Goal: Task Accomplishment & Management: Manage account settings

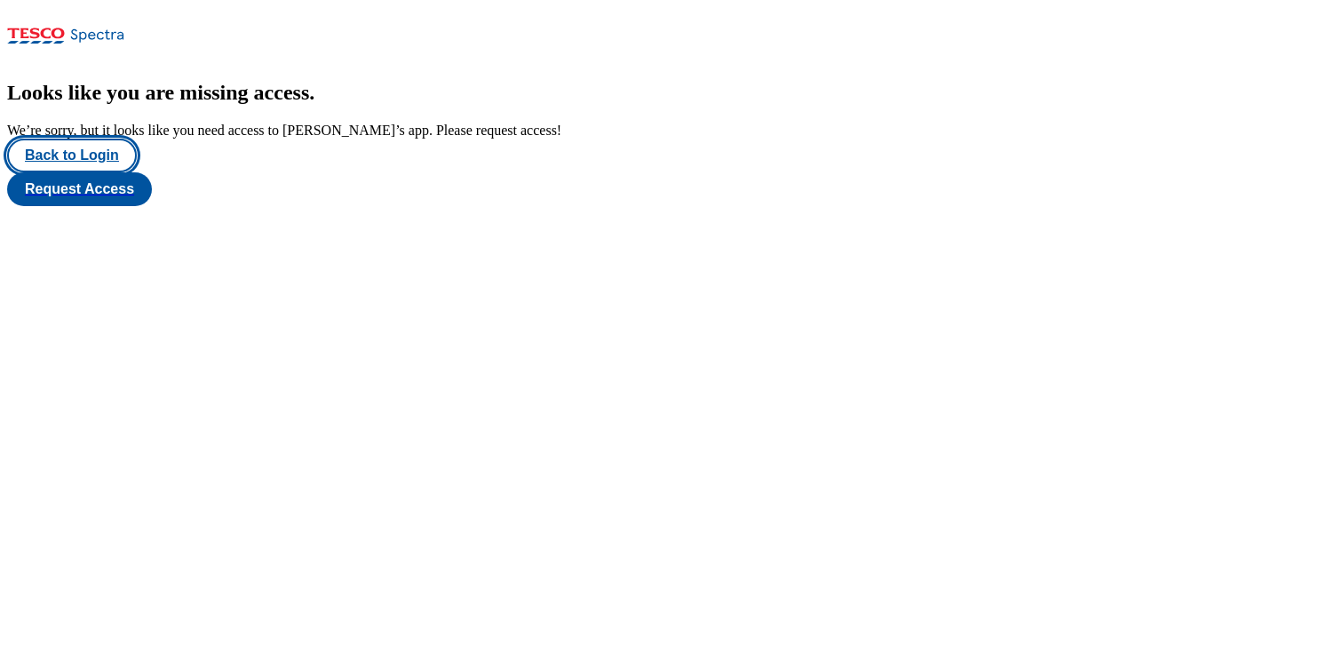
click at [105, 172] on button "Back to Login" at bounding box center [72, 156] width 130 height 34
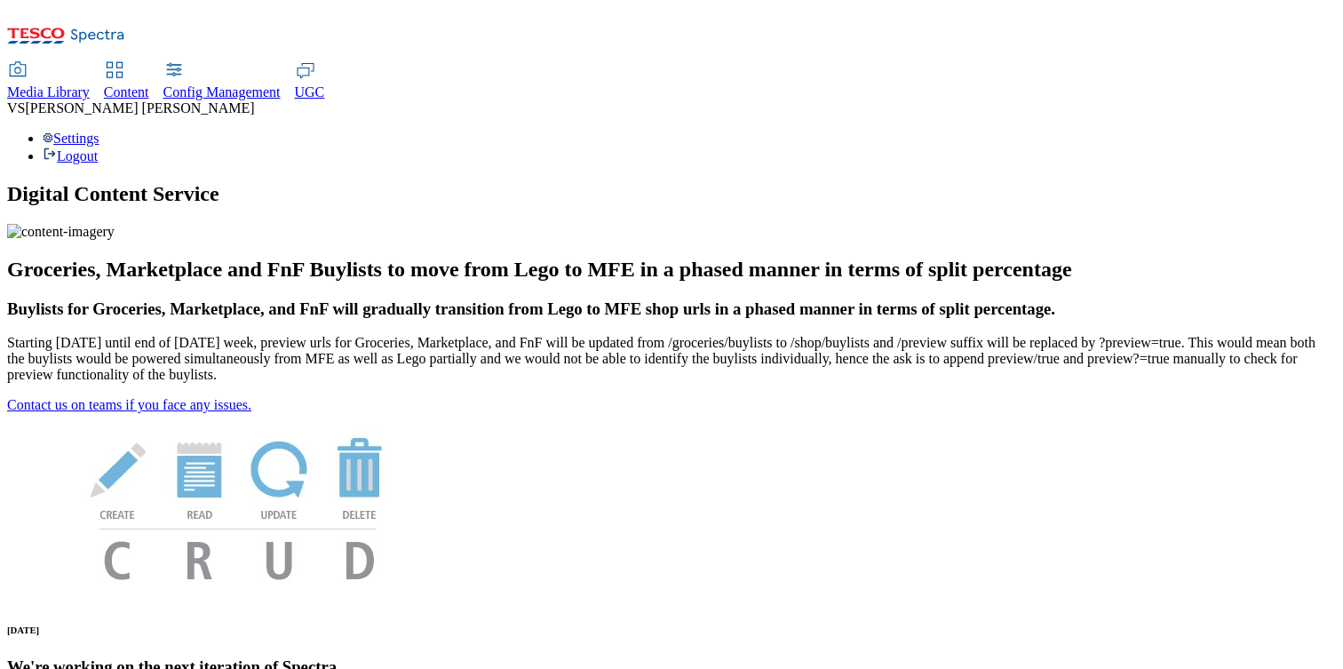
click at [254, 100] on span "[PERSON_NAME]" at bounding box center [139, 107] width 229 height 15
click at [1259, 131] on div "Settings Logout" at bounding box center [671, 148] width 1329 height 34
click at [99, 131] on link "Settings" at bounding box center [71, 138] width 57 height 15
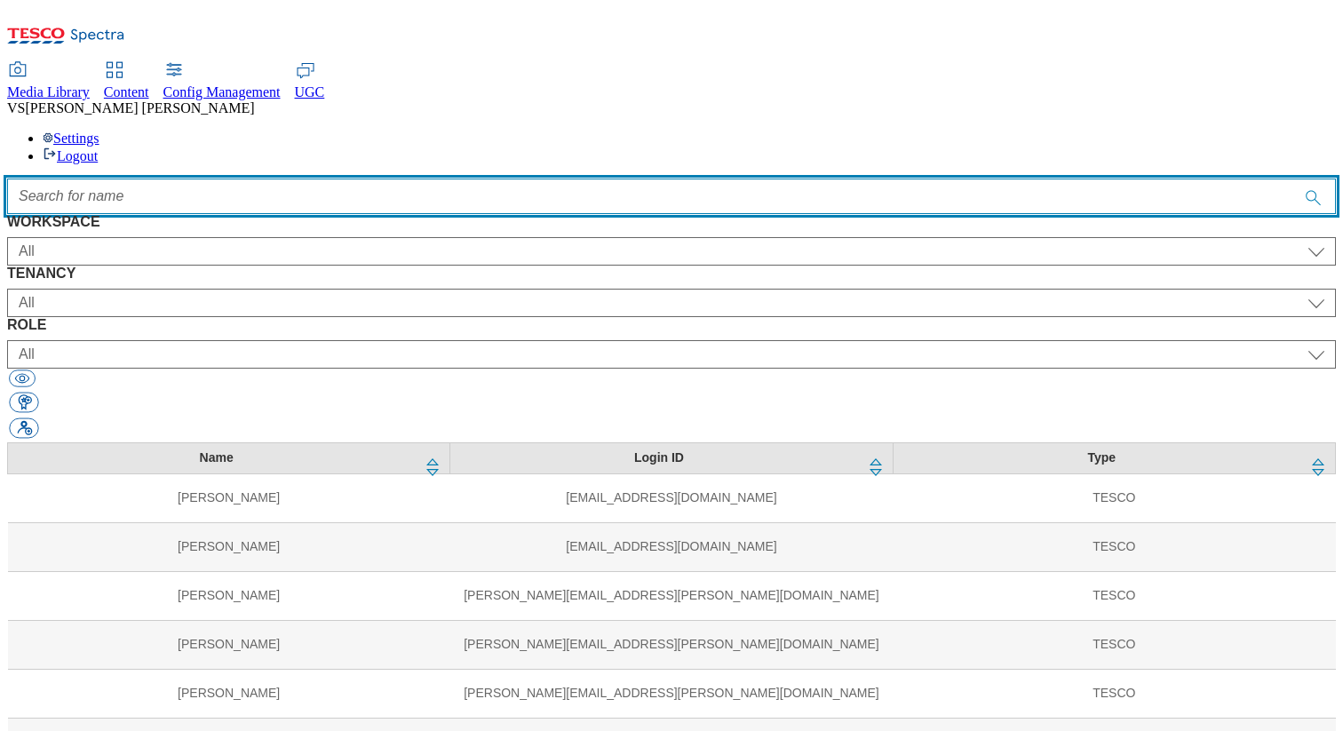
click at [407, 179] on input "Accessible label text" at bounding box center [671, 197] width 1329 height 36
paste input "[PERSON_NAME]"
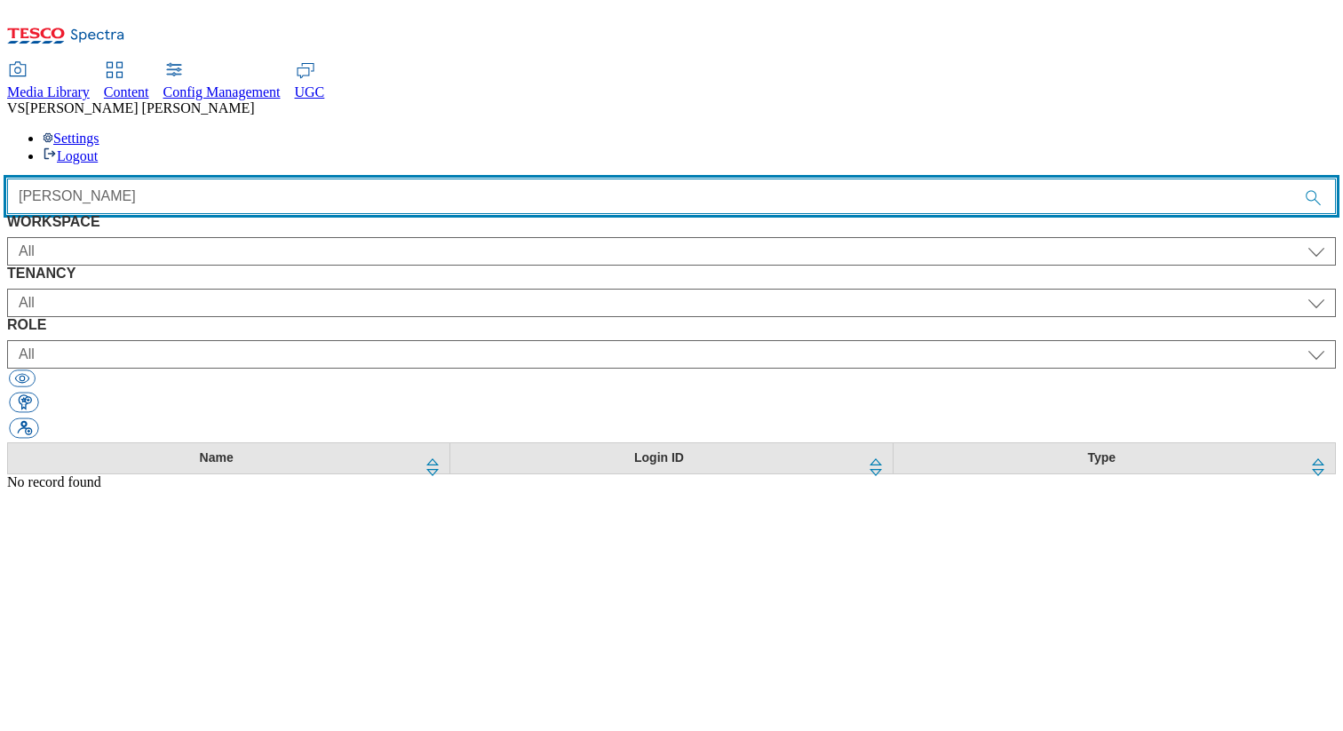
type input "[PERSON_NAME]"
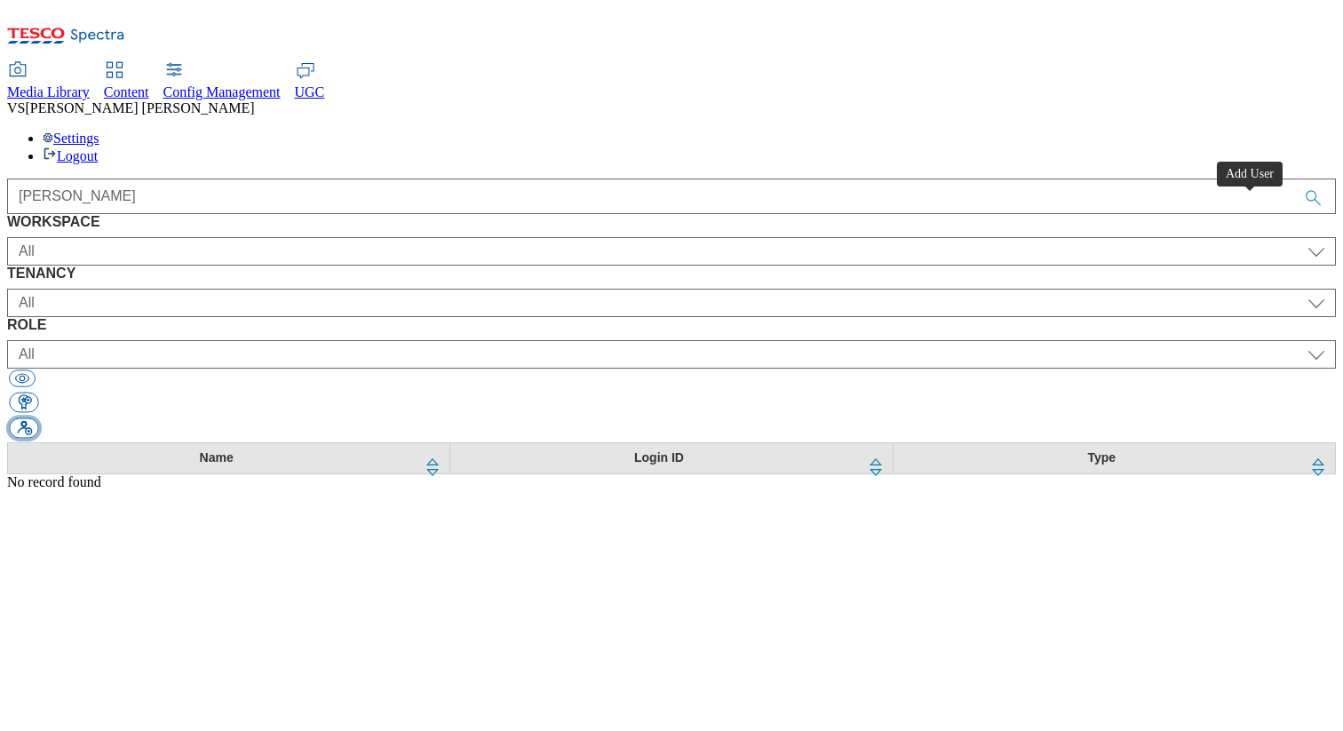
click at [38, 418] on button "button" at bounding box center [23, 428] width 29 height 20
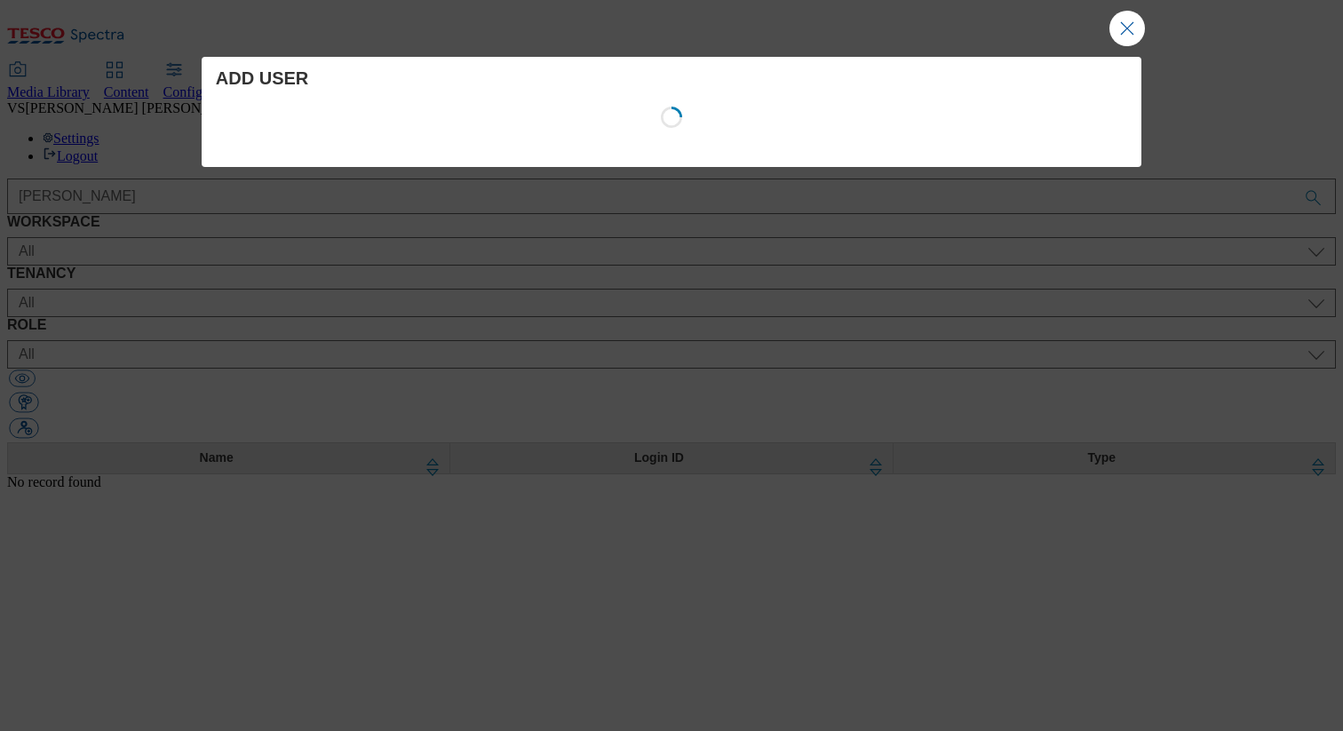
select select "Content"
select select "CZ"
select select "content_designer"
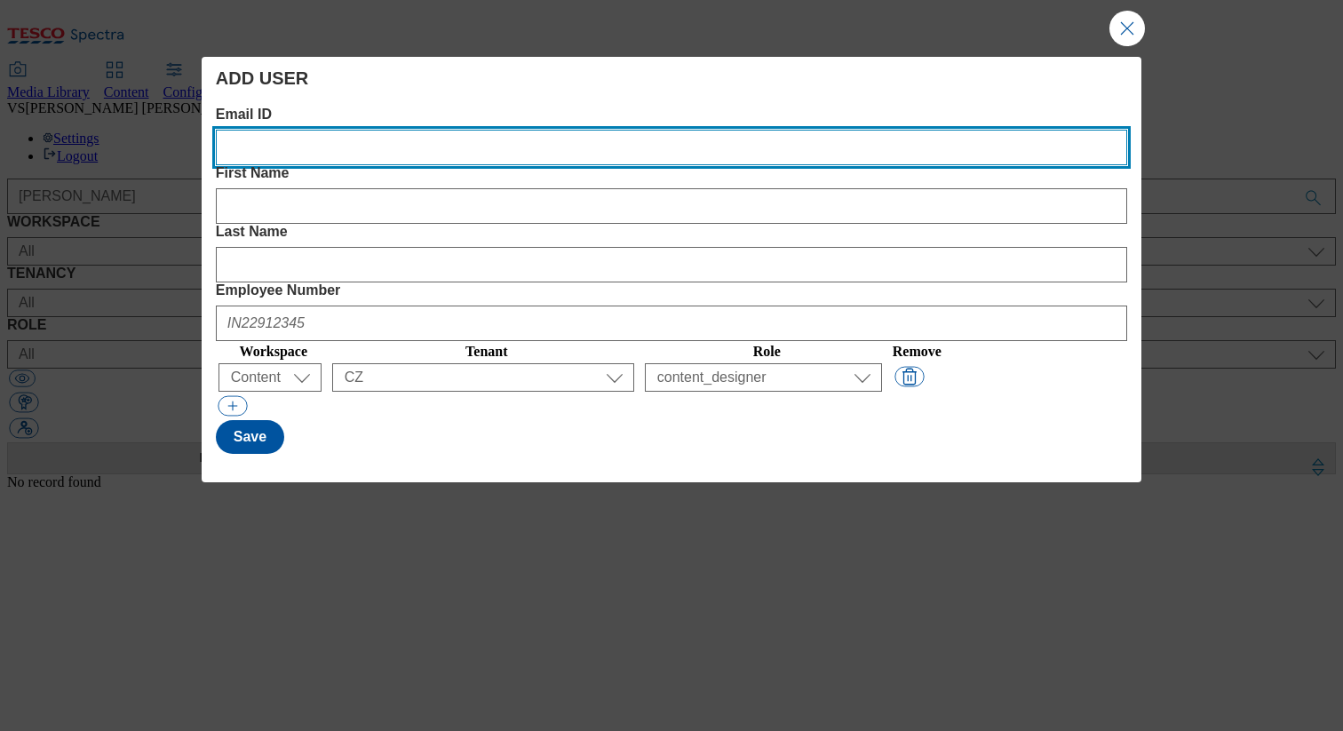
click at [343, 158] on ID "Email ID" at bounding box center [671, 148] width 911 height 36
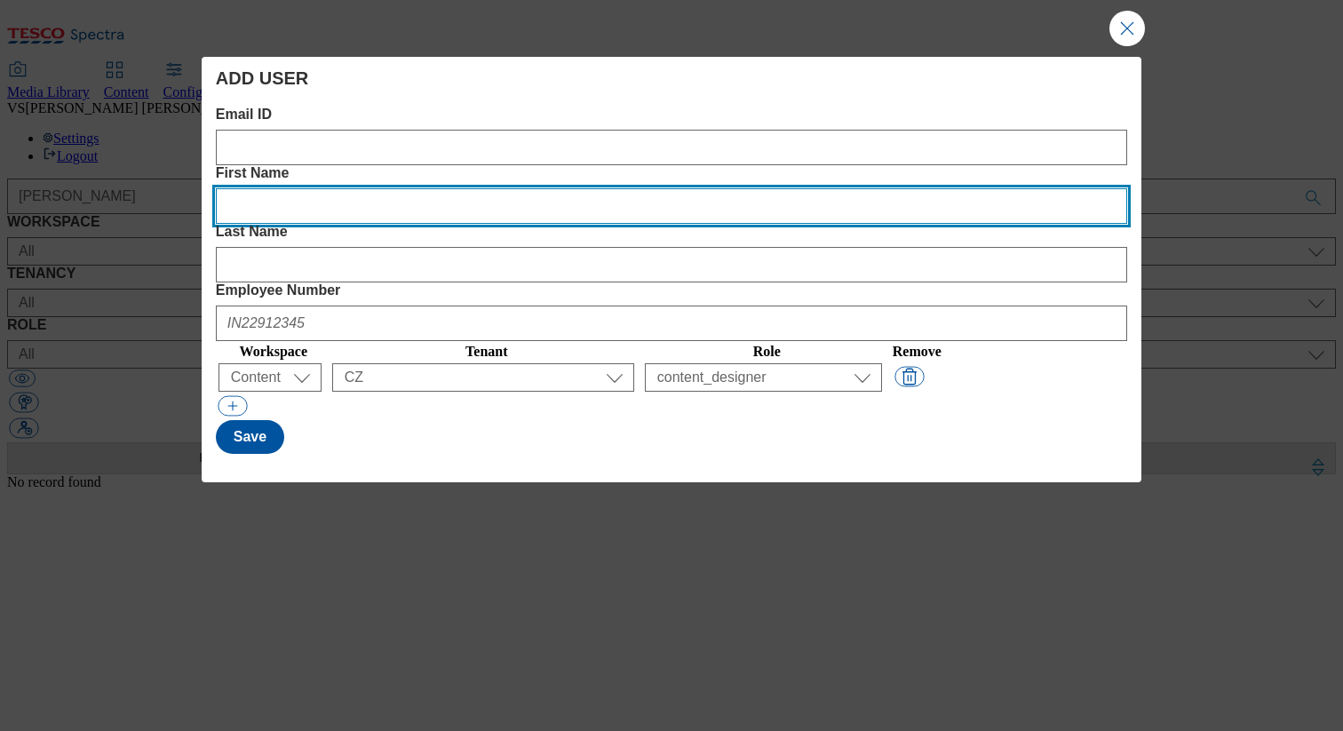
click at [526, 188] on Name "First Name" at bounding box center [671, 206] width 911 height 36
paste Name "[PERSON_NAME]"
type Name "[PERSON_NAME]"
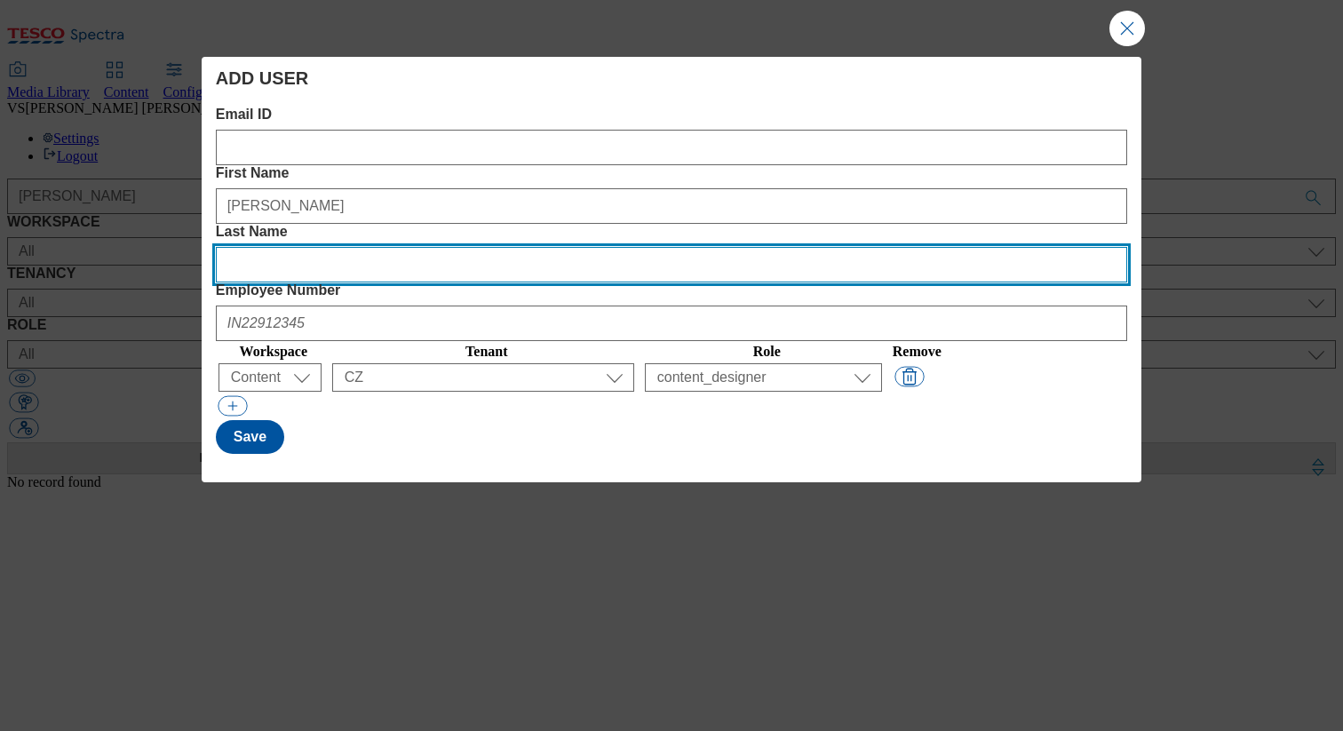
click at [785, 247] on Name "Last Name" at bounding box center [671, 265] width 911 height 36
paste Name "[PERSON_NAME]"
type Name "[PERSON_NAME]"
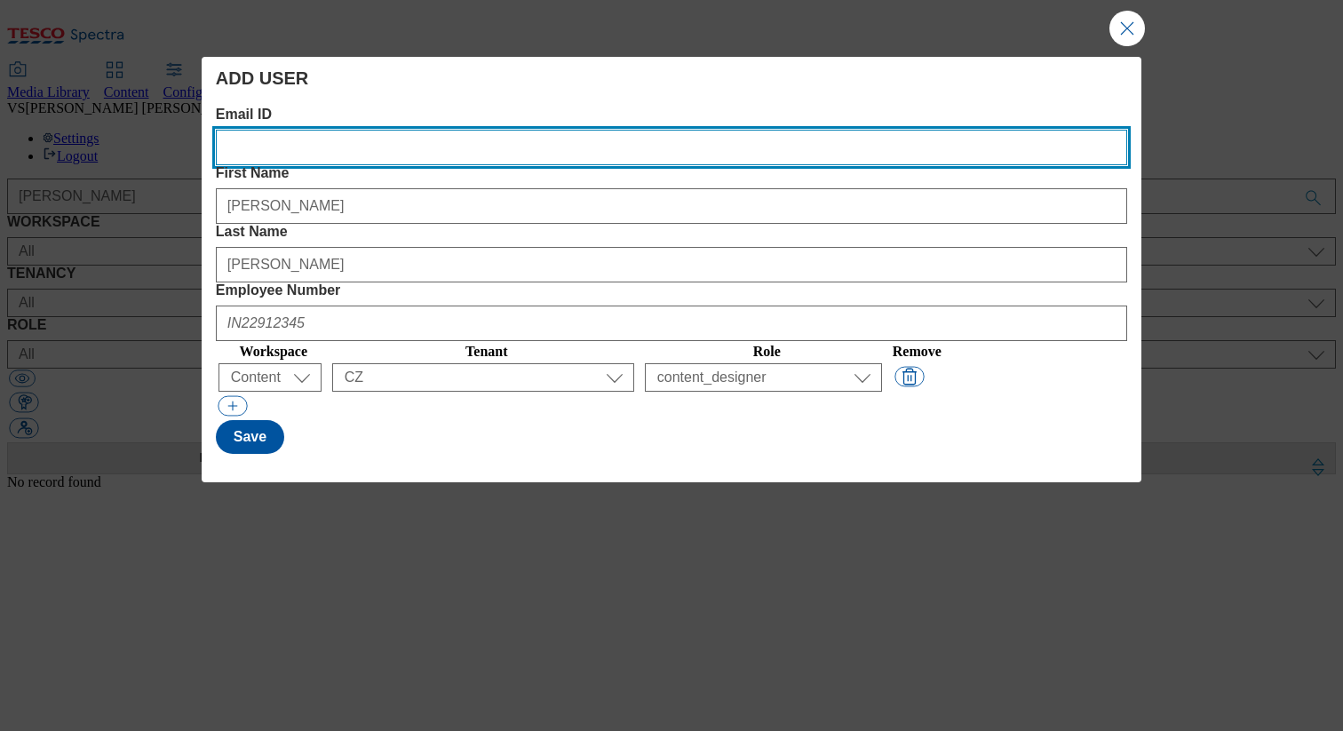
click at [314, 163] on ID "Email ID" at bounding box center [671, 148] width 911 height 36
paste ID "[PERSON_NAME][EMAIL_ADDRESS][PERSON_NAME][DOMAIN_NAME]"
type ID "[PERSON_NAME][EMAIL_ADDRESS][PERSON_NAME][DOMAIN_NAME]"
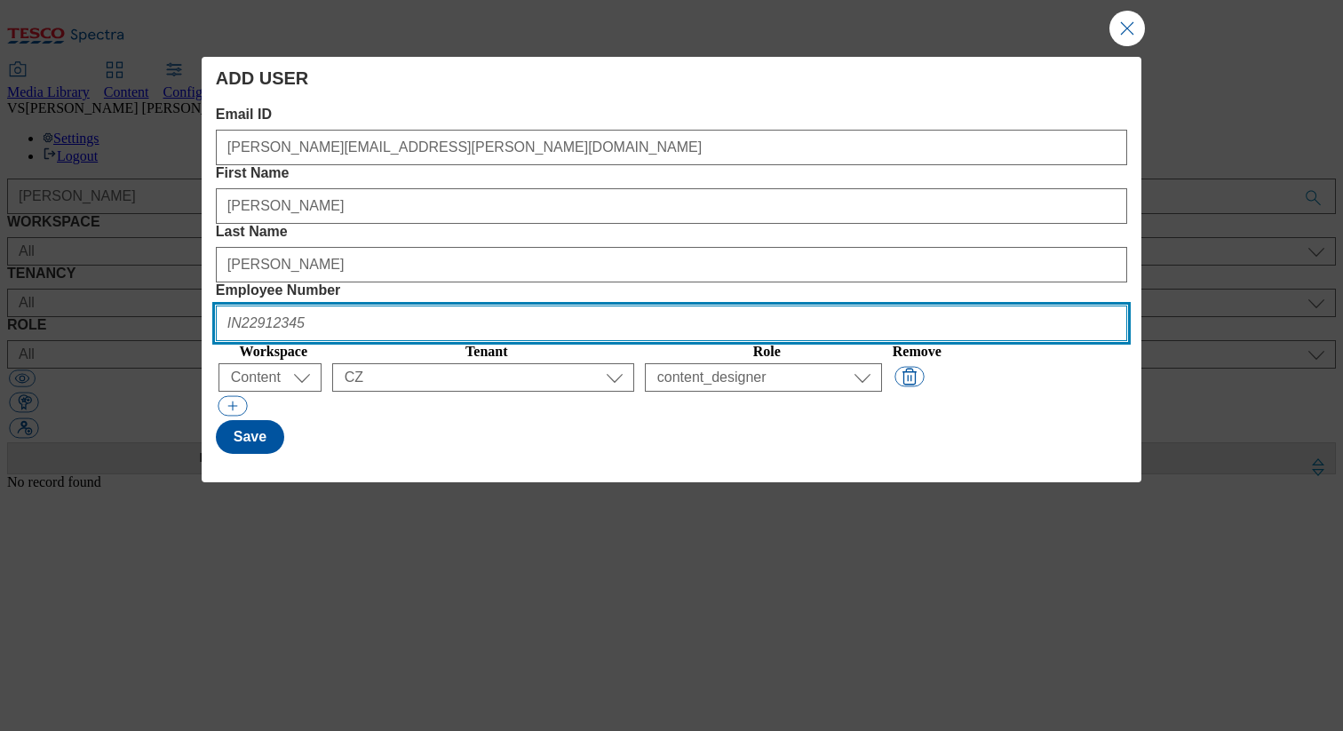
click at [1002, 306] on Number "Employee Number" at bounding box center [671, 324] width 911 height 36
paste Number "UK45121964"
type Number "UK45121964"
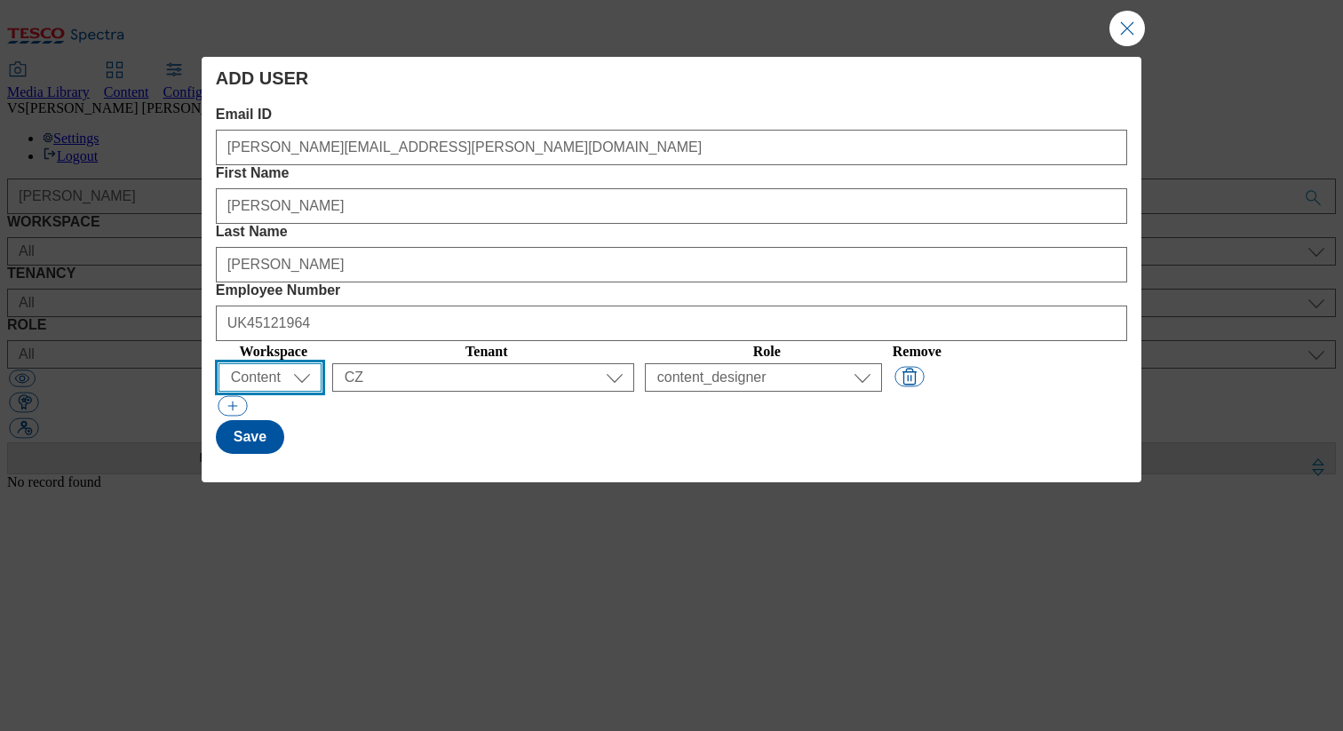
click at [290, 363] on select "All Content Media Spectra UGC Config" at bounding box center [270, 377] width 103 height 28
select select "Media"
click at [221, 363] on select "All Content Media Spectra UGC Config" at bounding box center [270, 377] width 103 height 28
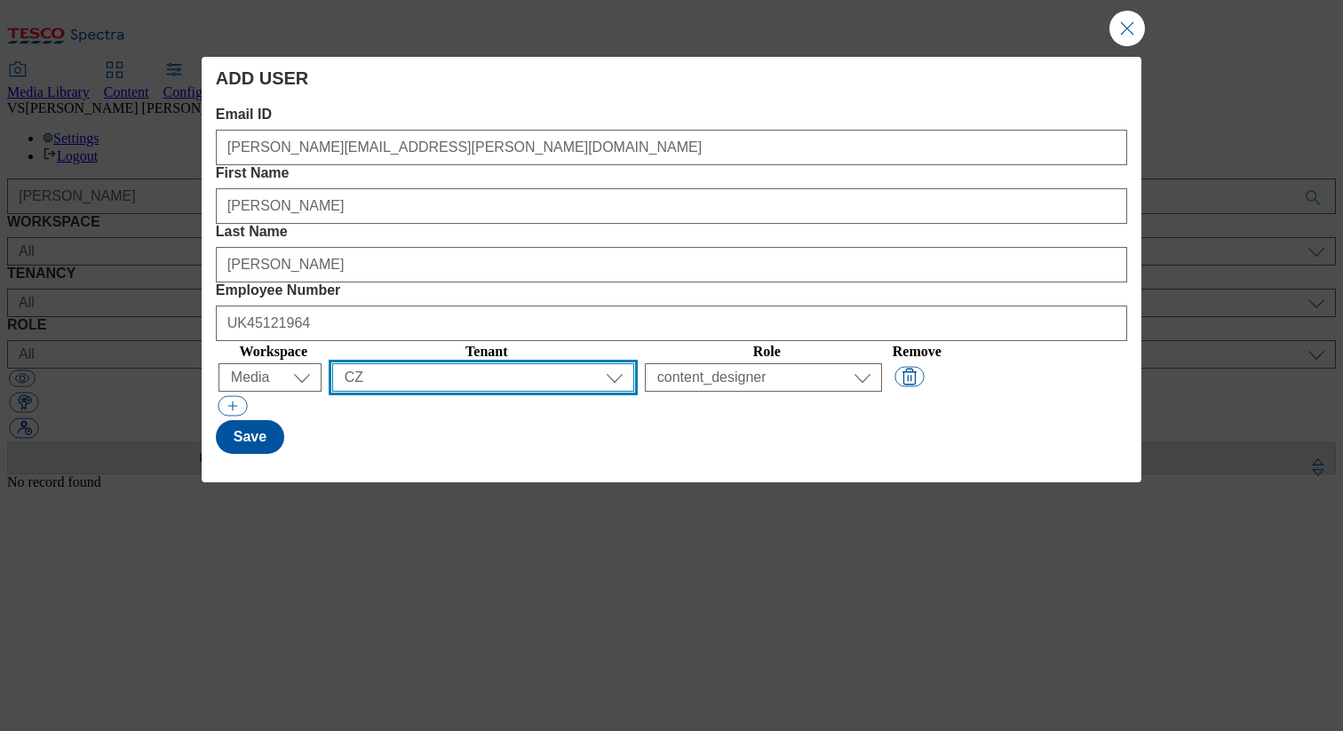
click at [505, 363] on select "All ALL All all CE Clubcard Boost UK Clubcard Marketing Clubcard ROI clubcard-b…" at bounding box center [483, 377] width 302 height 28
click at [386, 363] on select "All ALL All all CE Clubcard Boost UK Clubcard Marketing Clubcard ROI clubcard-b…" at bounding box center [483, 377] width 302 height 28
click at [520, 363] on select "All ALL All all CE Clubcard Boost UK Clubcard Marketing Clubcard ROI clubcard-b…" at bounding box center [483, 377] width 302 height 28
select select "flare-ghs"
click at [386, 363] on select "All ALL All all CE Clubcard Boost UK Clubcard Marketing Clubcard ROI clubcard-b…" at bounding box center [483, 377] width 302 height 28
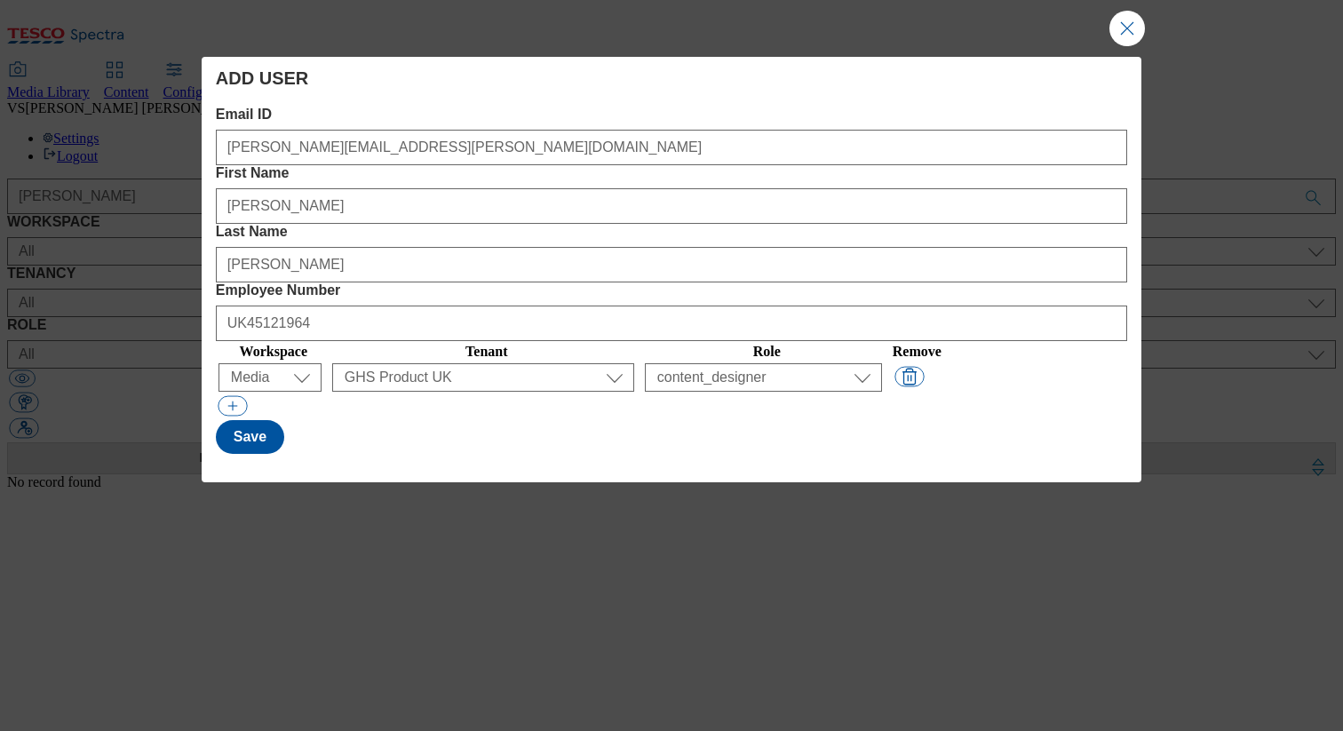
click at [758, 363] on select "All content_designer content_editor content_read developer guest media_admin mo…" at bounding box center [763, 377] width 237 height 28
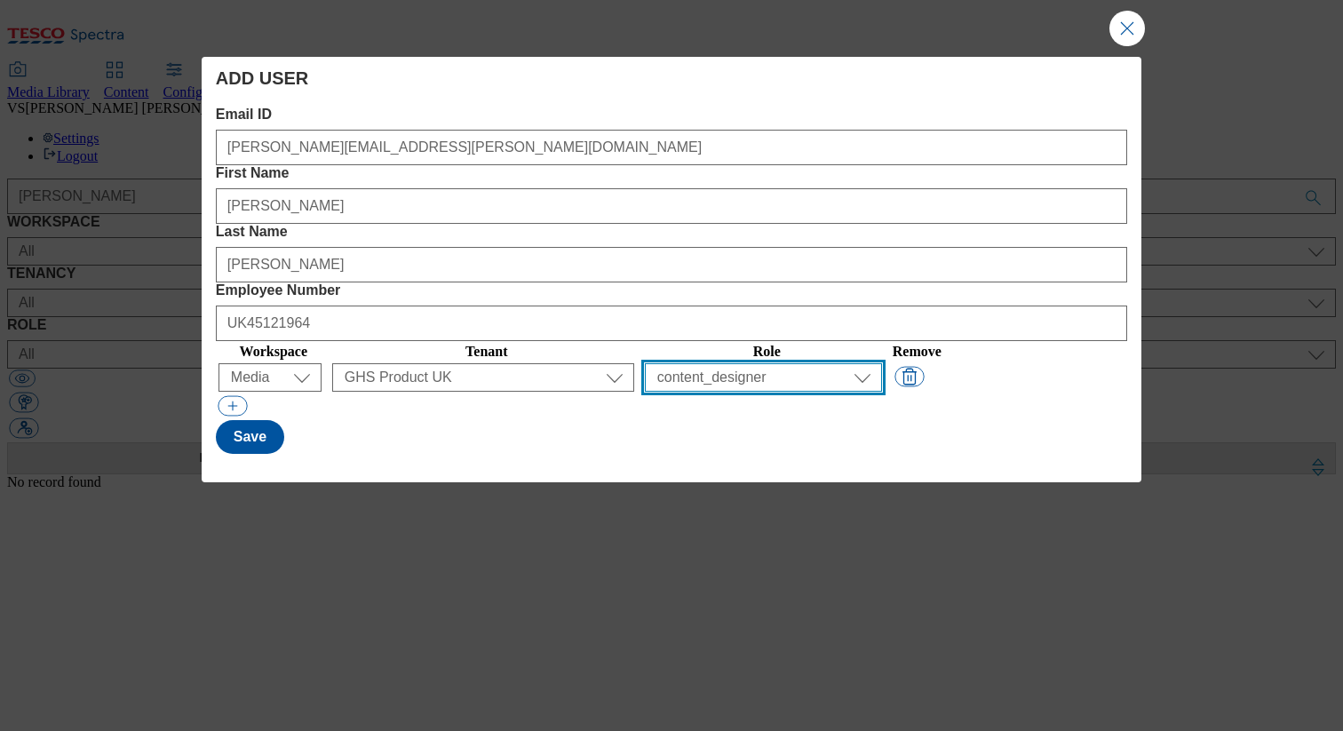
select select "content_editor"
click at [696, 363] on select "All content_designer content_editor content_read developer guest media_admin mo…" at bounding box center [763, 377] width 237 height 28
click at [825, 363] on select "All content_designer content_editor content_read developer guest media_admin mo…" at bounding box center [763, 377] width 237 height 28
click at [696, 363] on select "All content_designer content_editor content_read developer guest media_admin mo…" at bounding box center [763, 377] width 237 height 28
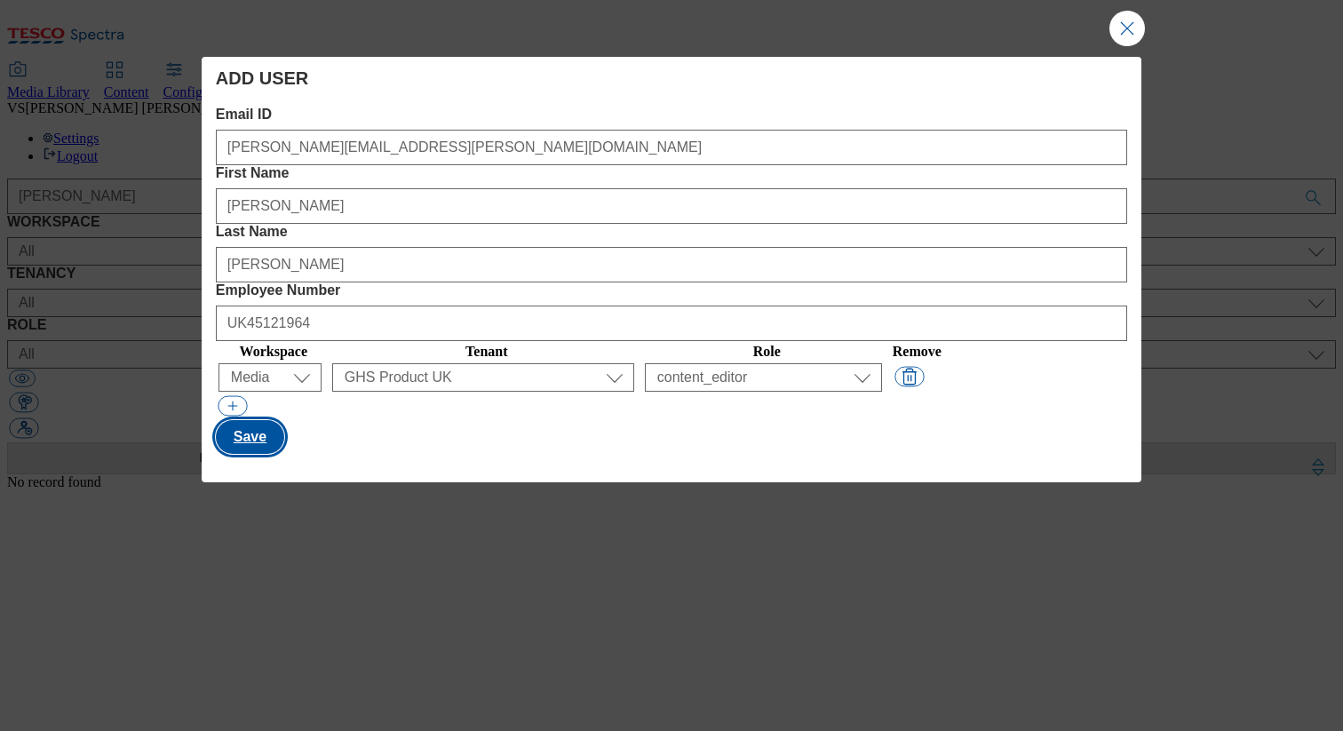
click at [259, 420] on button "Save" at bounding box center [250, 437] width 68 height 34
select select "Content"
select select "CZ"
select select "content_designer"
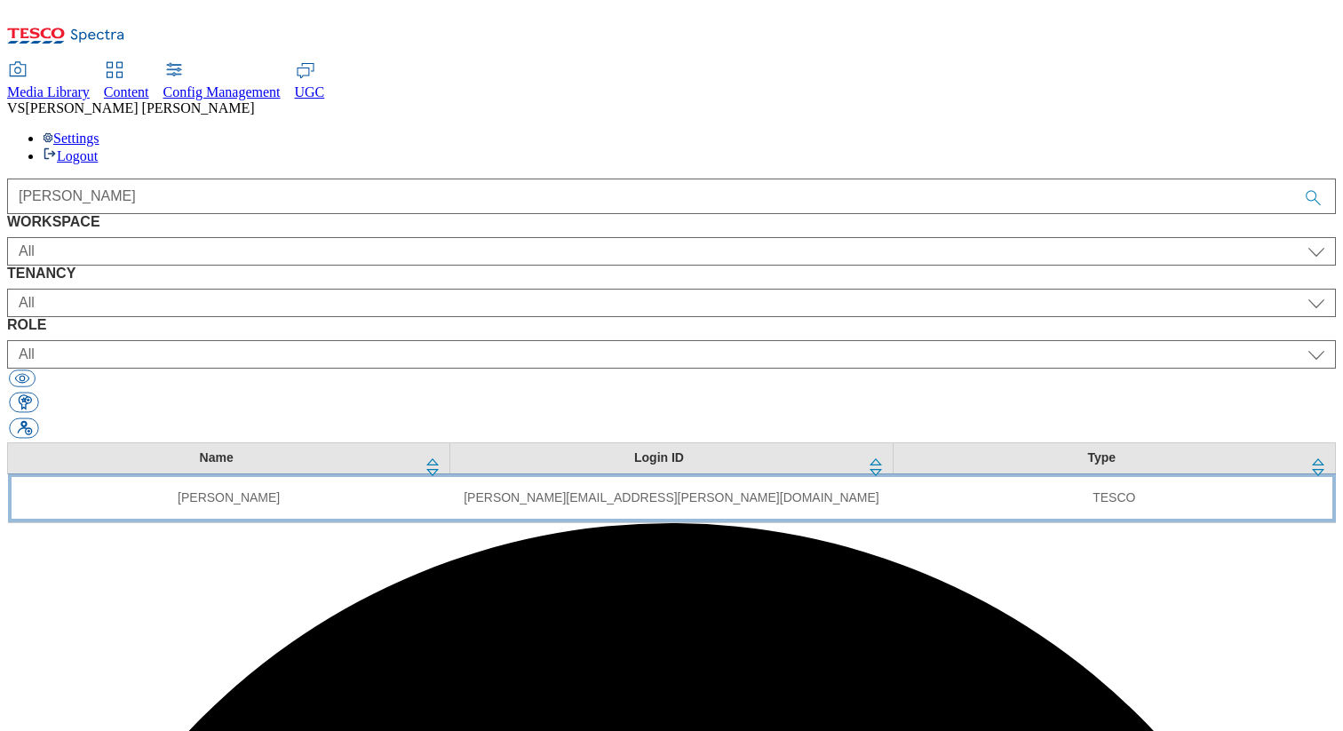
click at [799, 473] on td "[PERSON_NAME][EMAIL_ADDRESS][PERSON_NAME][DOMAIN_NAME]" at bounding box center [671, 497] width 442 height 49
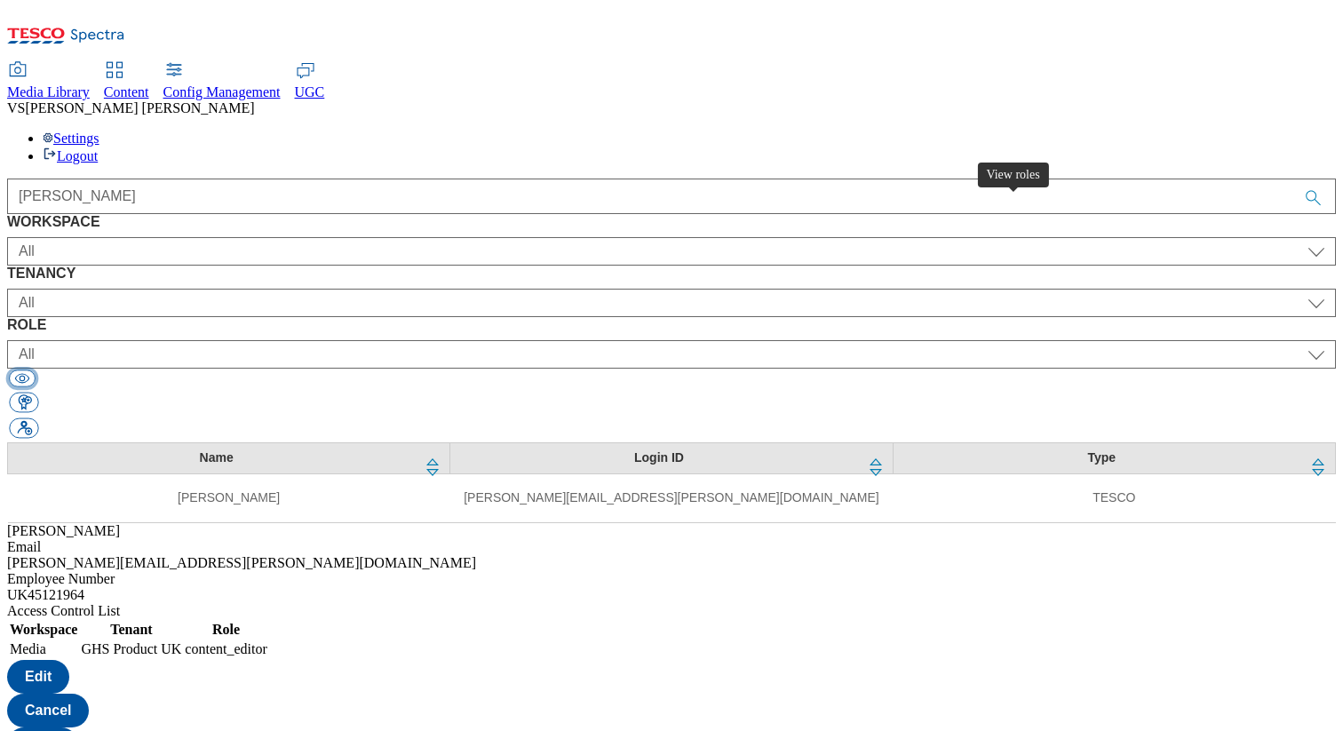
click at [36, 370] on button "button" at bounding box center [22, 378] width 27 height 17
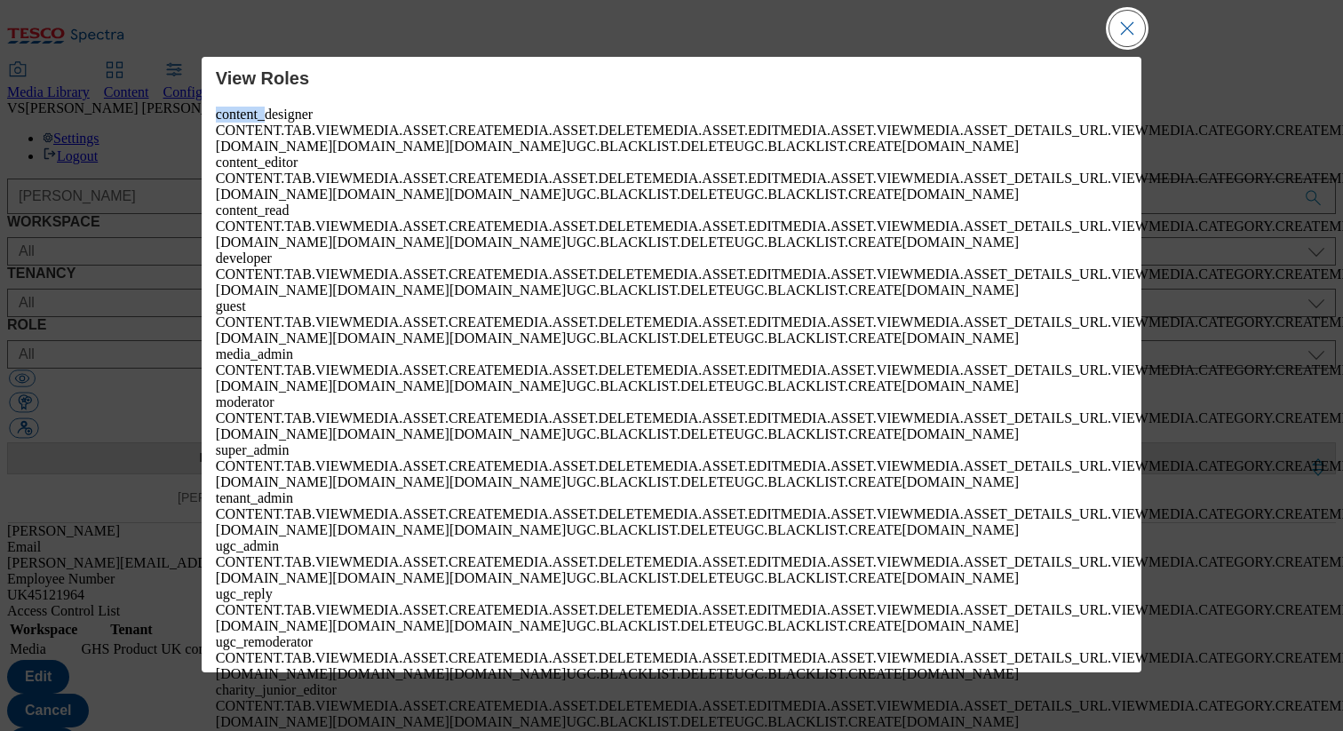
click at [1114, 23] on button "Close Modal" at bounding box center [1127, 29] width 36 height 36
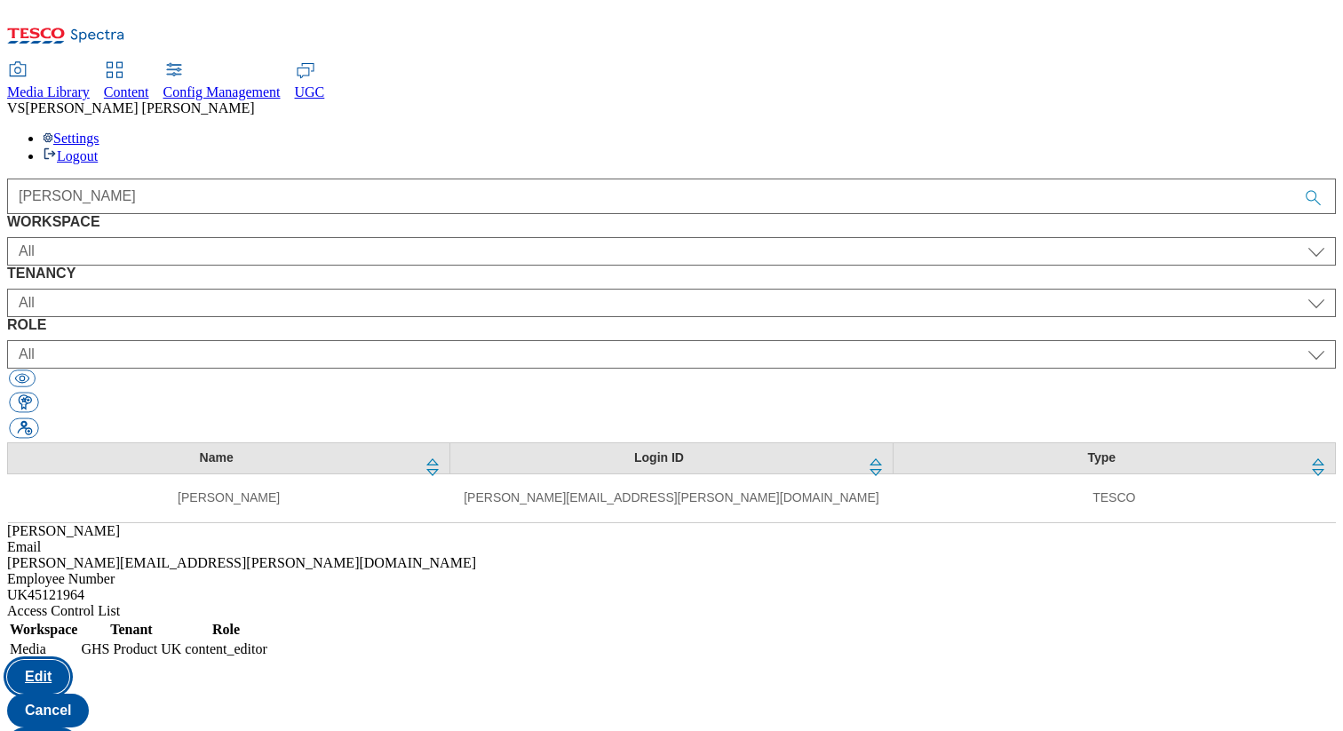
click at [69, 660] on button "Edit" at bounding box center [38, 677] width 62 height 34
select select "Media"
select select "flare-ghs"
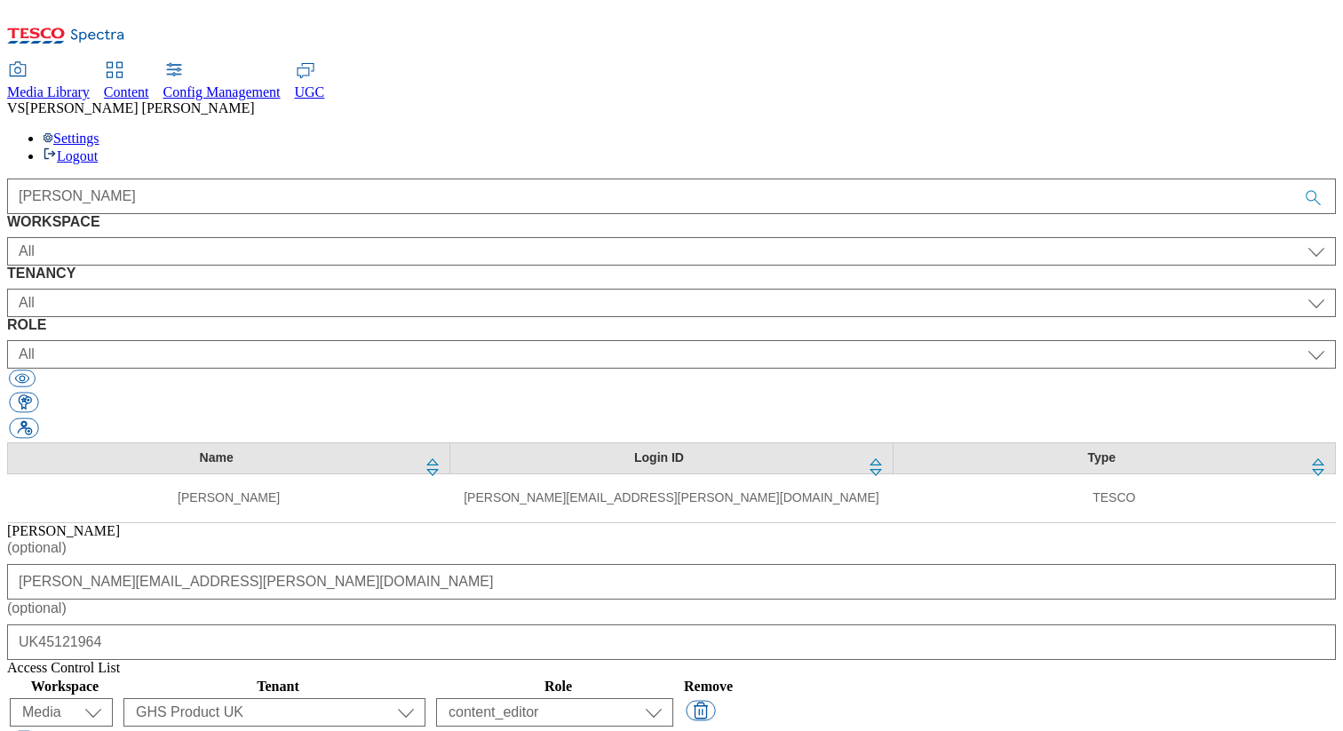
click at [673, 668] on select "content_designer content_editor content_read developer guest media_admin modera…" at bounding box center [554, 712] width 237 height 28
select select "content_designer"
click at [673, 668] on select "content_designer content_editor content_read developer guest media_admin modera…" at bounding box center [554, 712] width 237 height 28
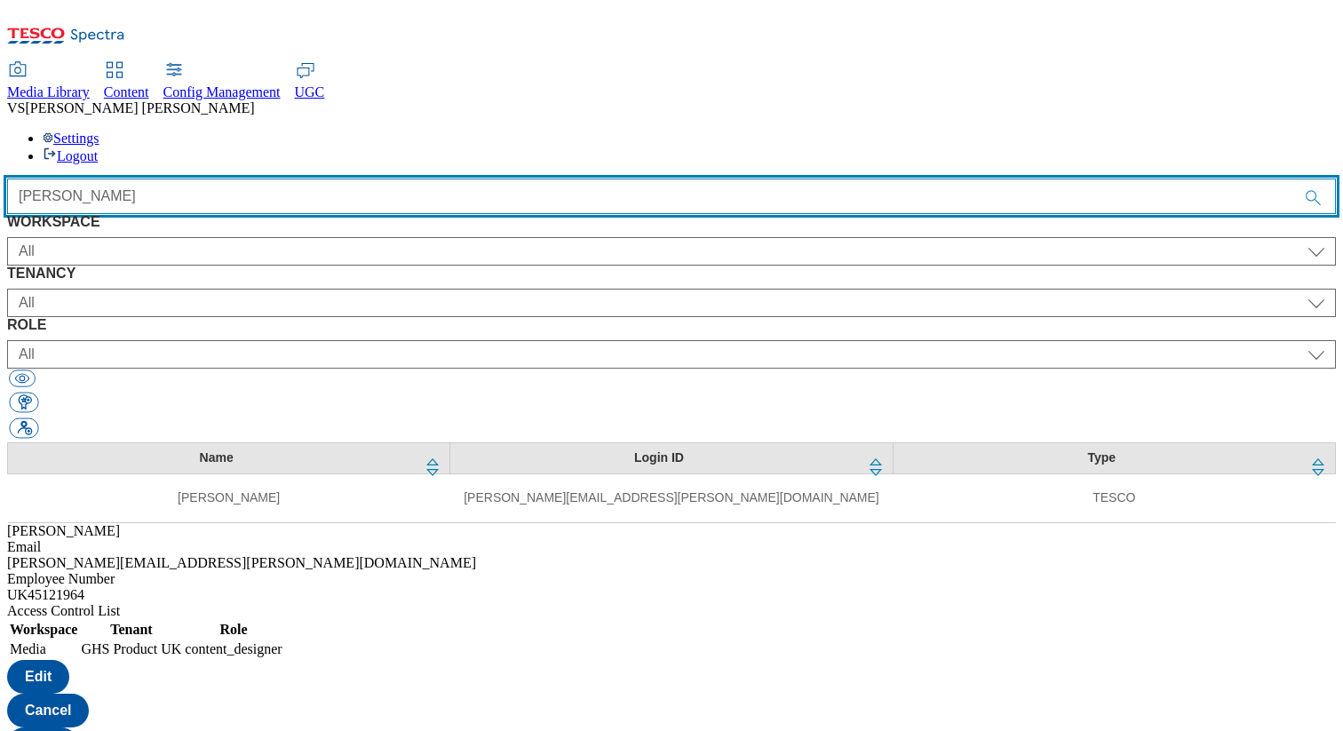
click at [402, 179] on input "[PERSON_NAME]" at bounding box center [671, 197] width 1329 height 36
